Goal: Connect with others: Connect with others

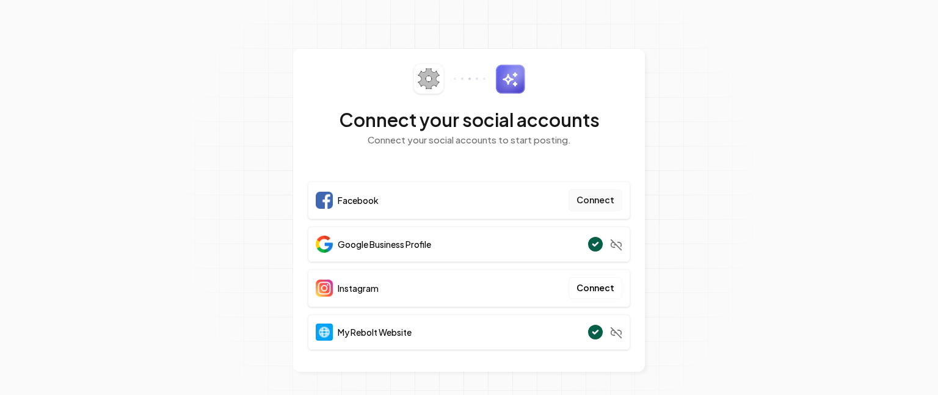
click at [598, 201] on button "Connect" at bounding box center [595, 200] width 54 height 22
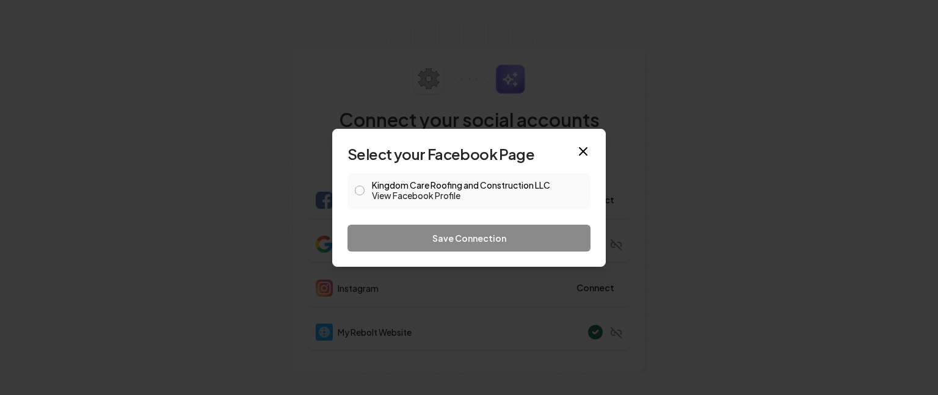
click at [358, 189] on button "Kingdom Care Roofing and Construction LLC View Facebook Profile" at bounding box center [360, 191] width 10 height 10
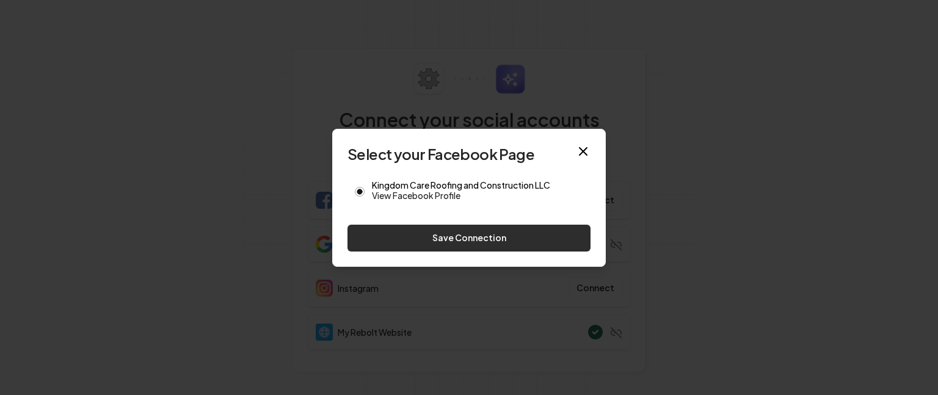
click at [504, 241] on button "Save Connection" at bounding box center [468, 238] width 243 height 27
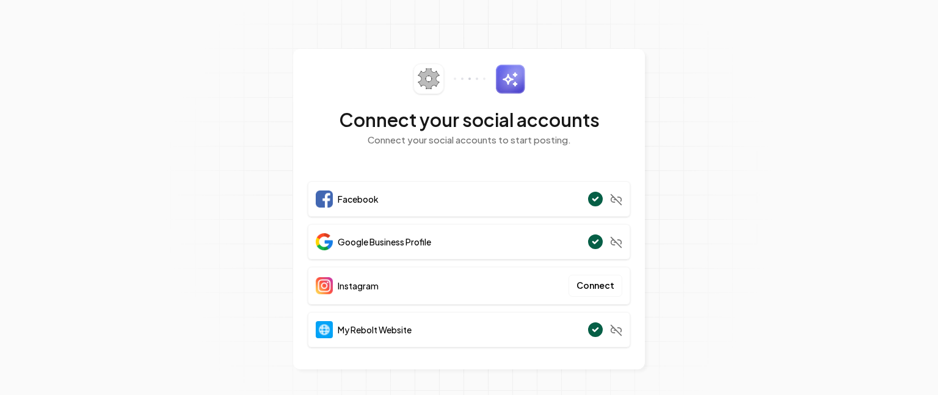
click at [559, 192] on div "Facebook" at bounding box center [469, 198] width 322 height 35
click at [593, 195] on circle at bounding box center [595, 198] width 16 height 16
click at [451, 182] on div "Facebook" at bounding box center [469, 198] width 322 height 35
click at [598, 189] on icon at bounding box center [596, 199] width 20 height 20
click at [593, 283] on button "Connect" at bounding box center [595, 286] width 54 height 22
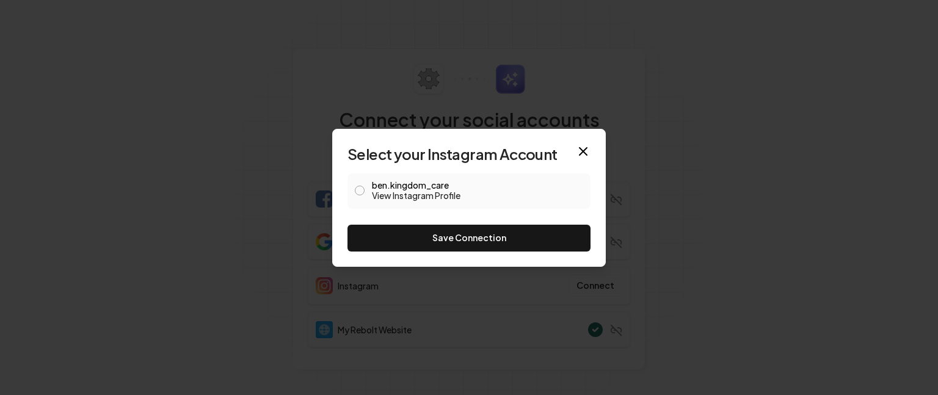
click at [365, 191] on div "ben.kingdom_care View Instagram Profile" at bounding box center [468, 190] width 243 height 35
click at [357, 193] on button "ben.kingdom_care View Instagram Profile" at bounding box center [360, 191] width 10 height 10
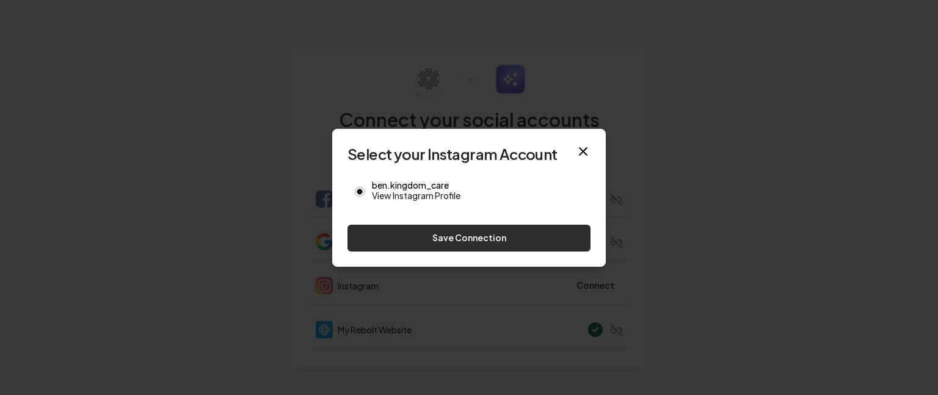
click at [474, 236] on button "Save Connection" at bounding box center [468, 238] width 243 height 27
